Goal: Transaction & Acquisition: Purchase product/service

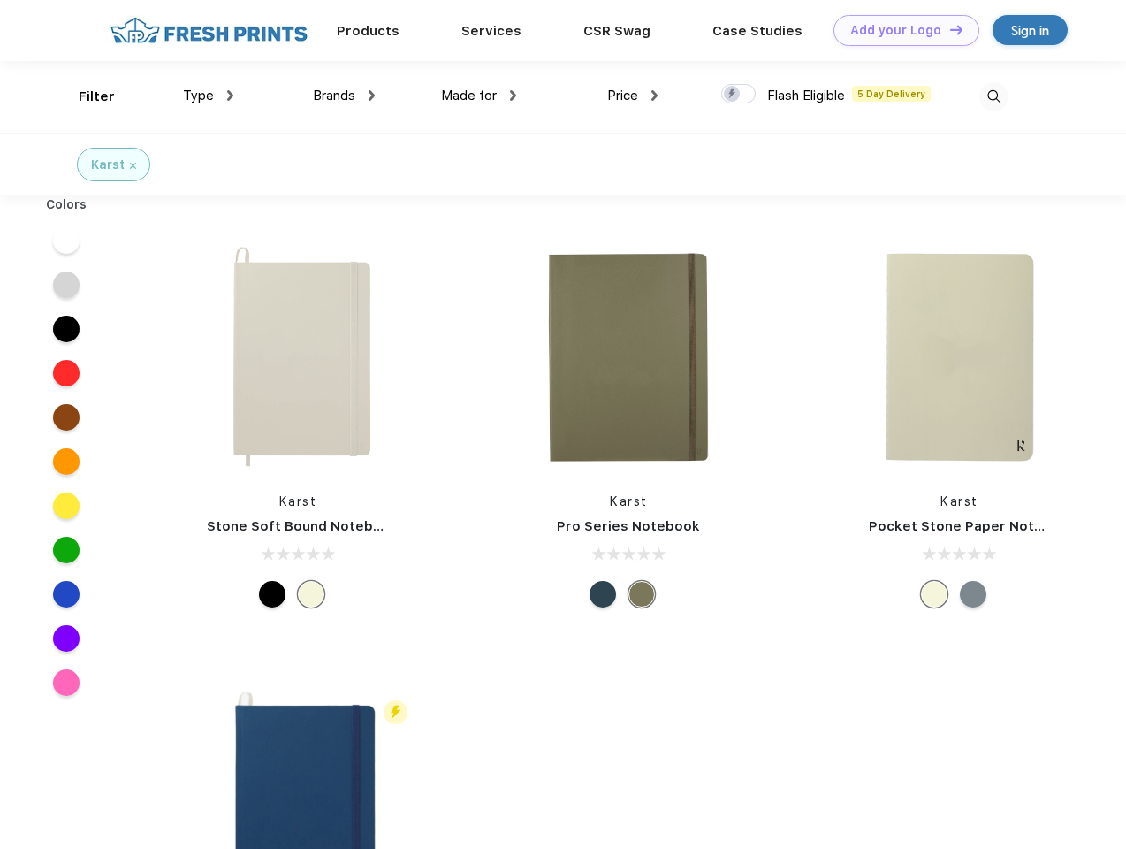
click at [900, 30] on link "Add your Logo Design Tool" at bounding box center [907, 30] width 146 height 31
click at [0, 0] on div "Design Tool" at bounding box center [0, 0] width 0 height 0
click at [949, 29] on link "Add your Logo Design Tool" at bounding box center [907, 30] width 146 height 31
click at [85, 96] on div "Filter" at bounding box center [97, 97] width 36 height 20
click at [209, 95] on span "Type" at bounding box center [198, 96] width 31 height 16
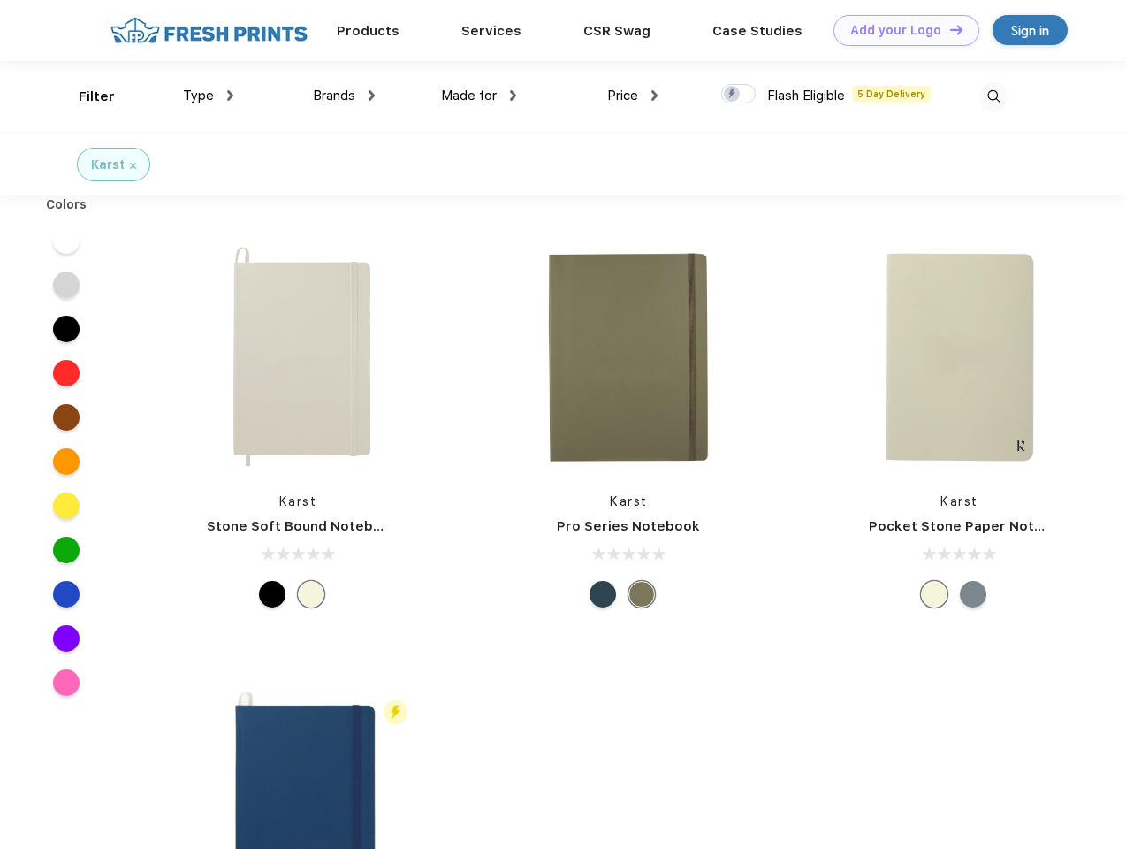
click at [344, 95] on span "Brands" at bounding box center [334, 96] width 42 height 16
click at [479, 95] on span "Made for" at bounding box center [469, 96] width 56 height 16
click at [633, 95] on span "Price" at bounding box center [622, 96] width 31 height 16
click at [739, 95] on div at bounding box center [738, 93] width 34 height 19
click at [733, 95] on input "checkbox" at bounding box center [726, 88] width 11 height 11
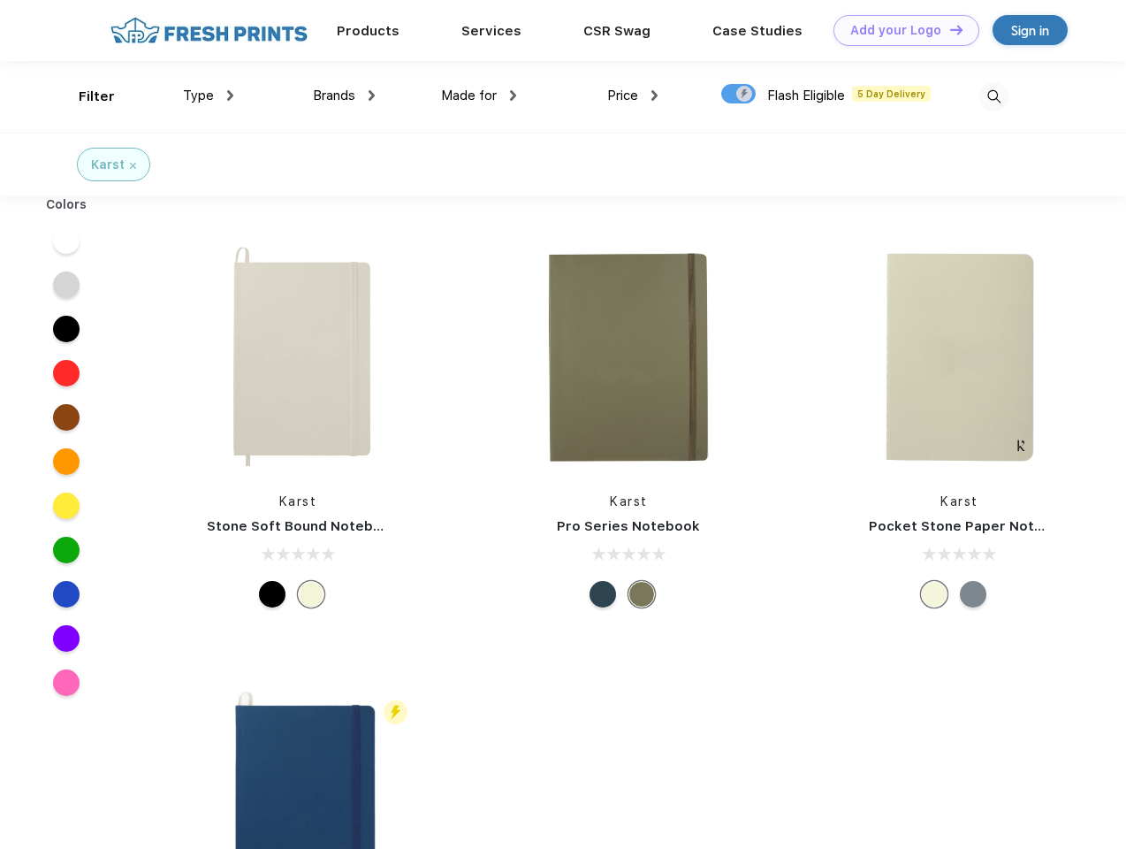
click at [994, 96] on img at bounding box center [994, 96] width 29 height 29
